Goal: Information Seeking & Learning: Learn about a topic

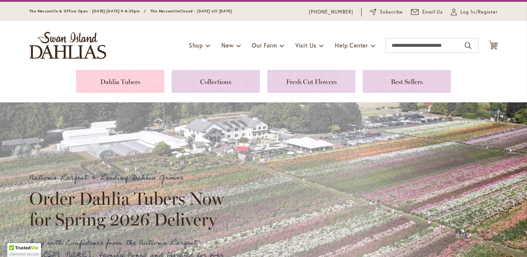
scroll to position [22, 0]
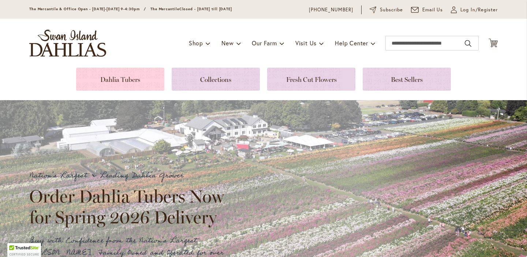
click at [149, 77] on link at bounding box center [120, 79] width 88 height 23
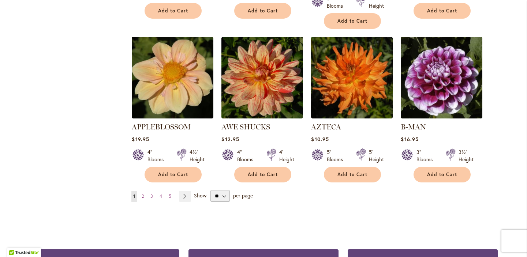
scroll to position [624, 0]
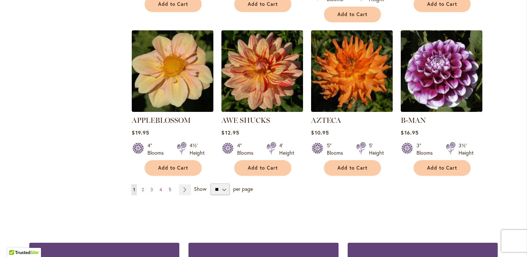
click at [171, 187] on span "5" at bounding box center [170, 189] width 3 height 5
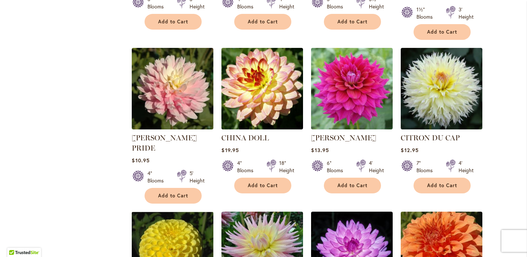
scroll to position [571, 0]
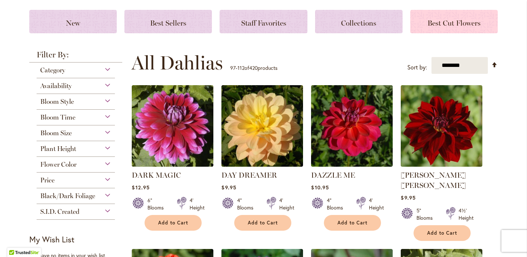
scroll to position [111, 0]
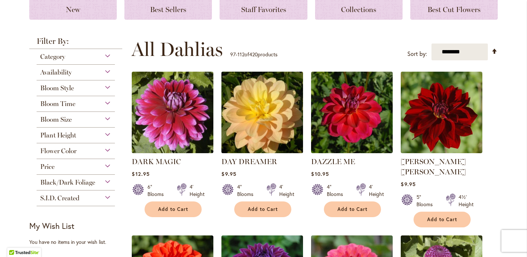
click at [243, 113] on img at bounding box center [263, 113] width 86 height 86
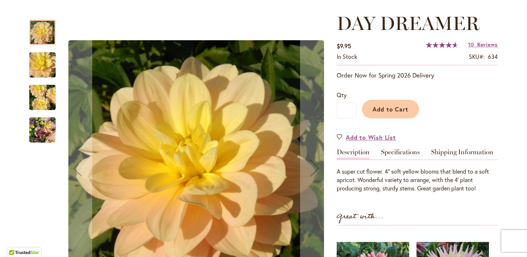
scroll to position [99, 0]
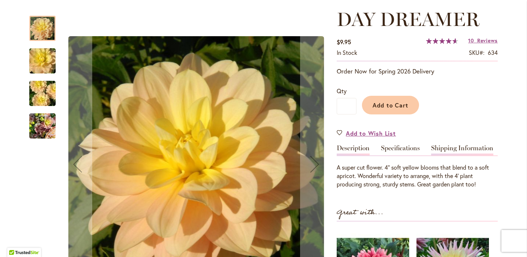
click at [446, 147] on link "Shipping Information" at bounding box center [462, 150] width 62 height 11
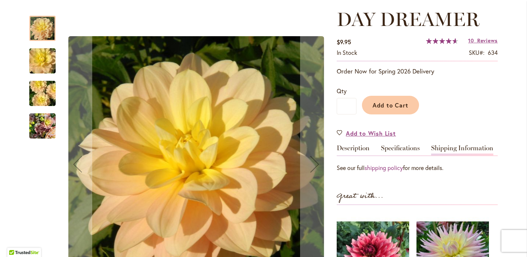
scroll to position [110, 0]
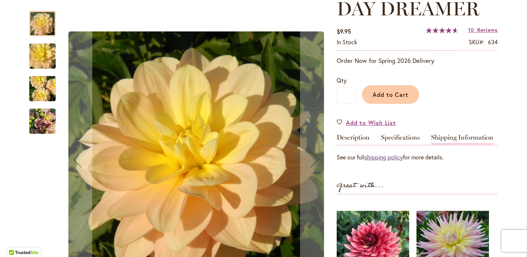
click at [398, 155] on link "shipping policy" at bounding box center [384, 157] width 38 height 8
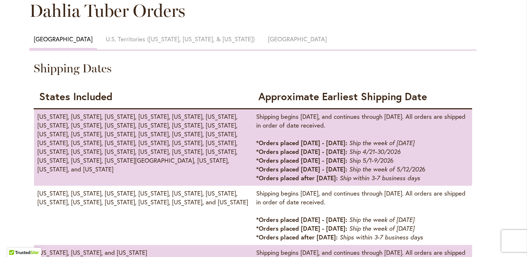
scroll to position [376, 0]
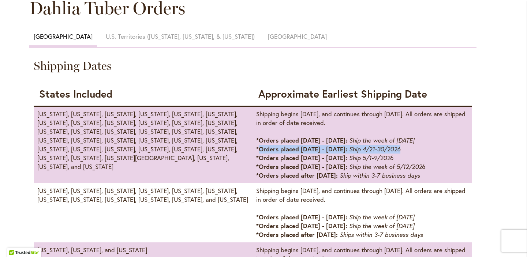
drag, startPoint x: 259, startPoint y: 151, endPoint x: 447, endPoint y: 151, distance: 188.3
click at [447, 152] on td "Shipping begins April 14, 2026, and continues through June 2, 2026. All orders …" at bounding box center [362, 144] width 219 height 77
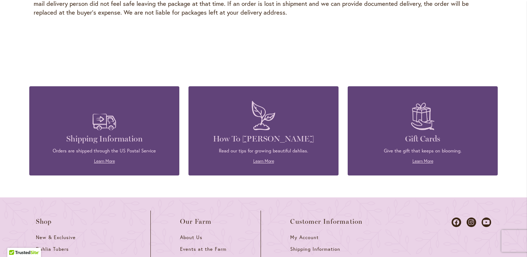
scroll to position [1174, 0]
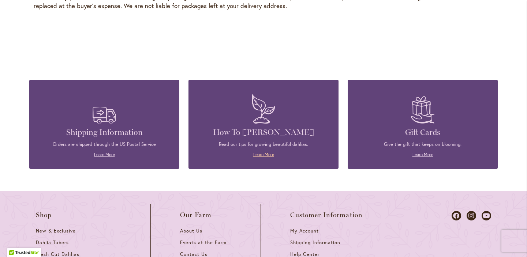
click at [259, 152] on link "Learn More" at bounding box center [263, 154] width 21 height 5
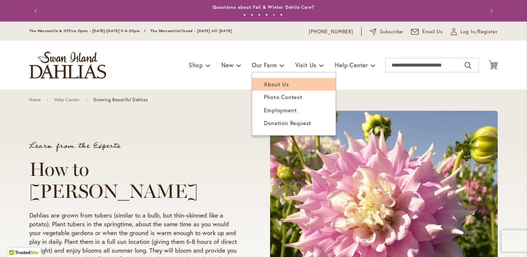
click at [275, 80] on link "About Us" at bounding box center [294, 84] width 84 height 13
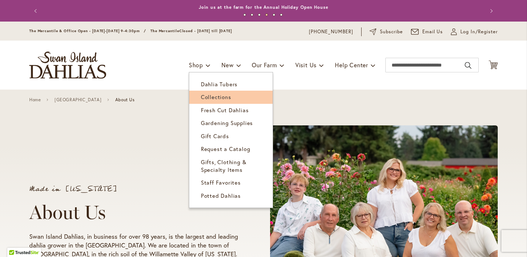
click at [212, 96] on span "Collections" at bounding box center [216, 96] width 30 height 7
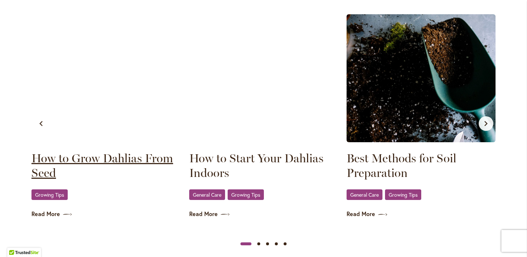
scroll to position [424, 0]
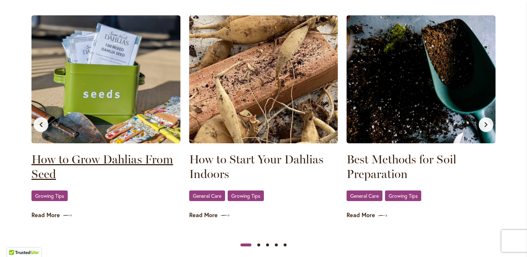
click at [75, 157] on link "How to Grow Dahlias From Seed" at bounding box center [105, 166] width 149 height 29
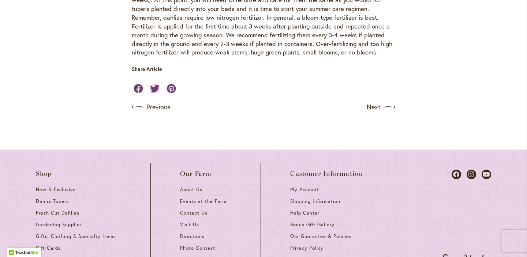
scroll to position [956, 0]
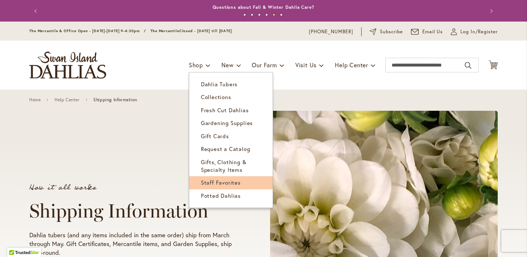
click at [212, 180] on span "Staff Favorites" at bounding box center [221, 182] width 40 height 7
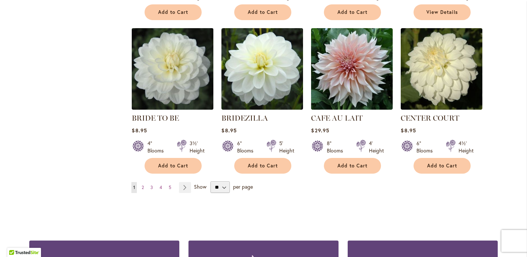
scroll to position [601, 0]
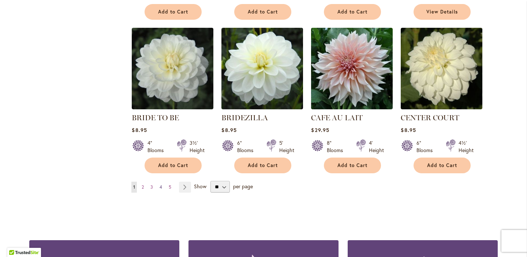
click at [162, 192] on link "Page 4" at bounding box center [161, 187] width 6 height 11
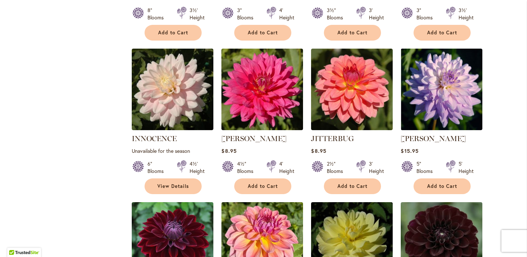
scroll to position [585, 0]
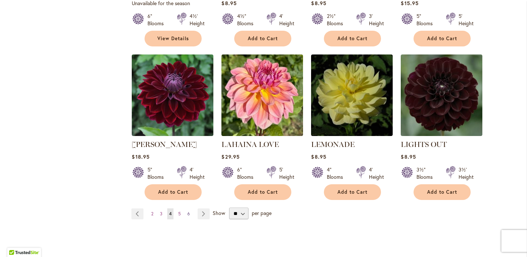
click at [188, 215] on span "6" at bounding box center [189, 213] width 3 height 5
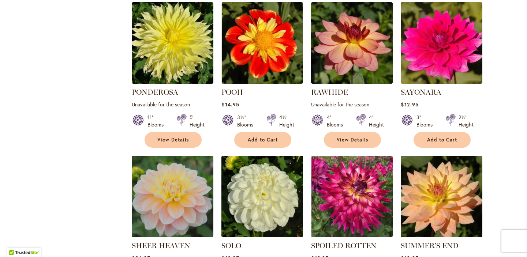
scroll to position [577, 0]
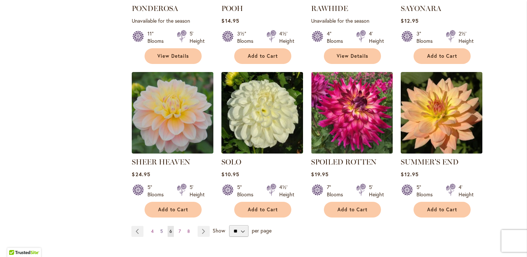
click at [164, 226] on link "Page 5" at bounding box center [162, 231] width 6 height 11
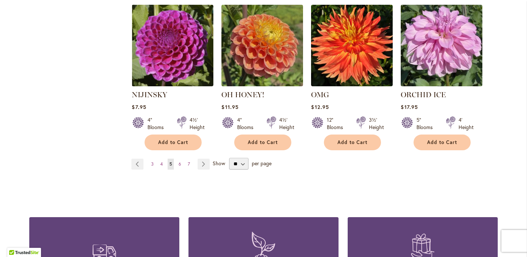
scroll to position [697, 0]
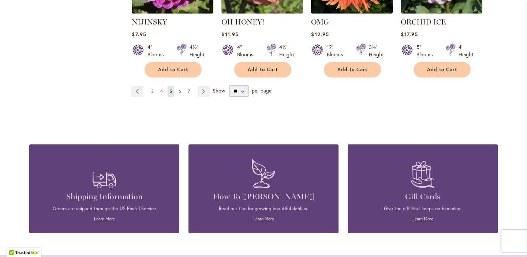
click at [190, 91] on link "Page 7" at bounding box center [189, 91] width 6 height 11
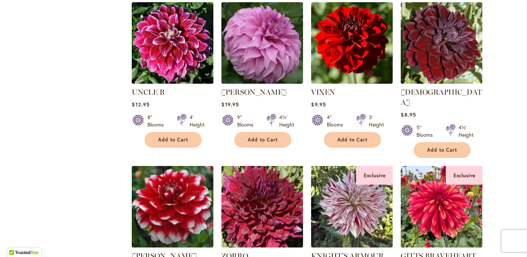
scroll to position [625, 0]
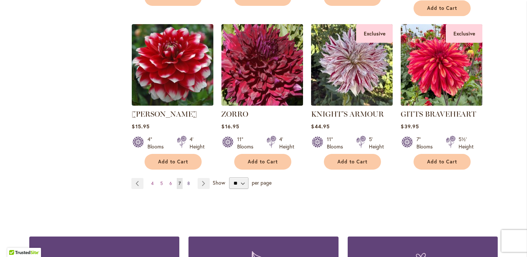
click at [188, 181] on span "8" at bounding box center [189, 183] width 3 height 5
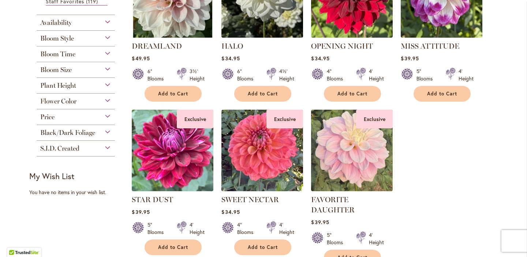
scroll to position [287, 0]
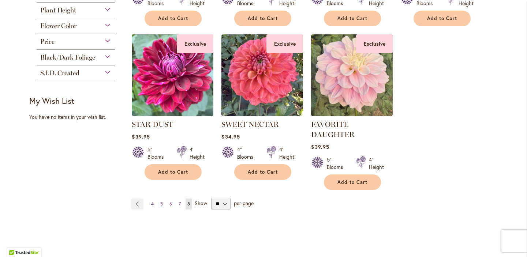
click at [152, 203] on span "4" at bounding box center [152, 203] width 3 height 5
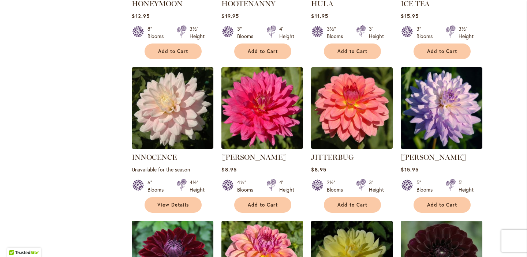
scroll to position [644, 0]
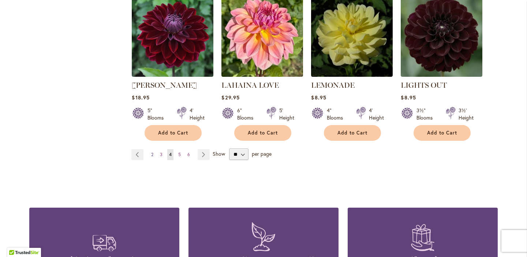
click at [154, 155] on link "Page 2" at bounding box center [152, 154] width 6 height 11
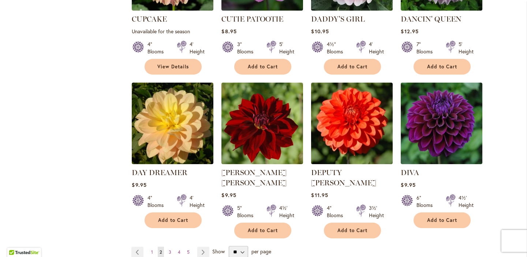
scroll to position [597, 0]
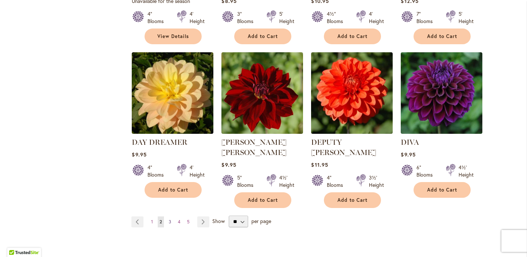
click at [169, 219] on span "3" at bounding box center [170, 221] width 3 height 5
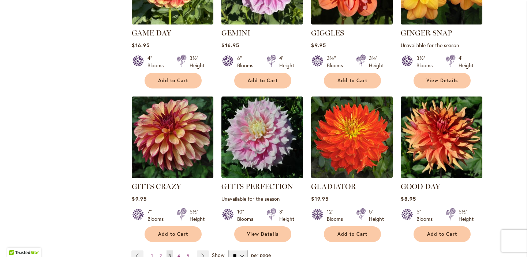
scroll to position [727, 0]
